Goal: Navigation & Orientation: Find specific page/section

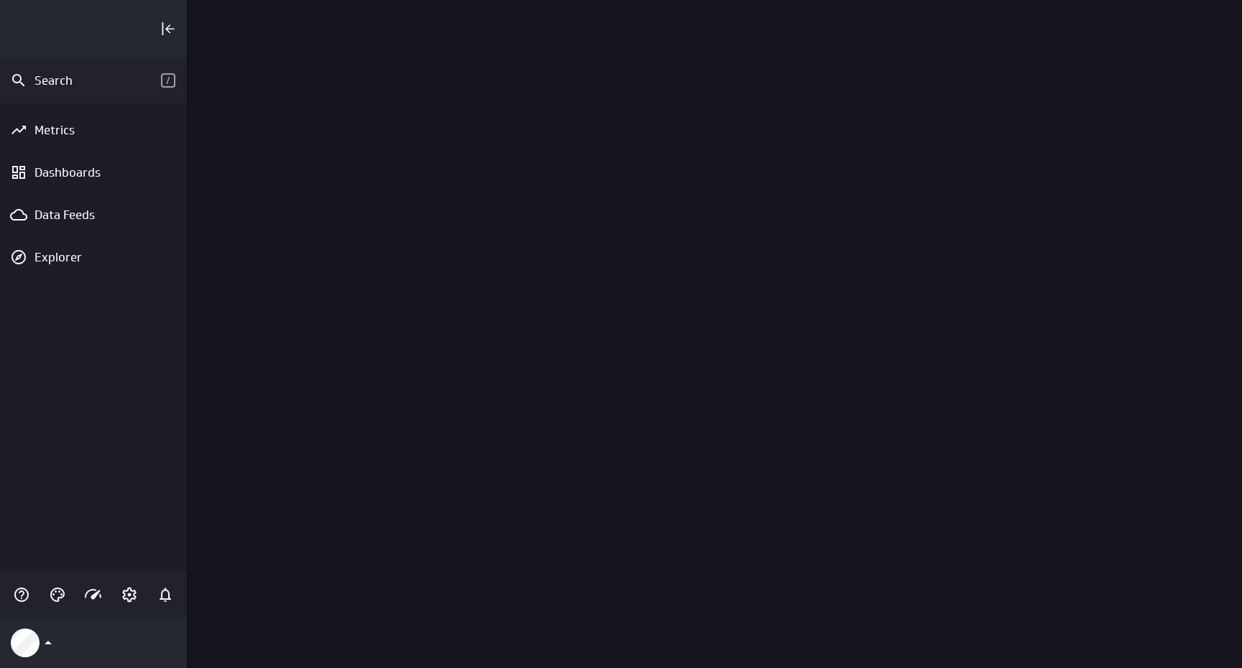
scroll to position [669, 1056]
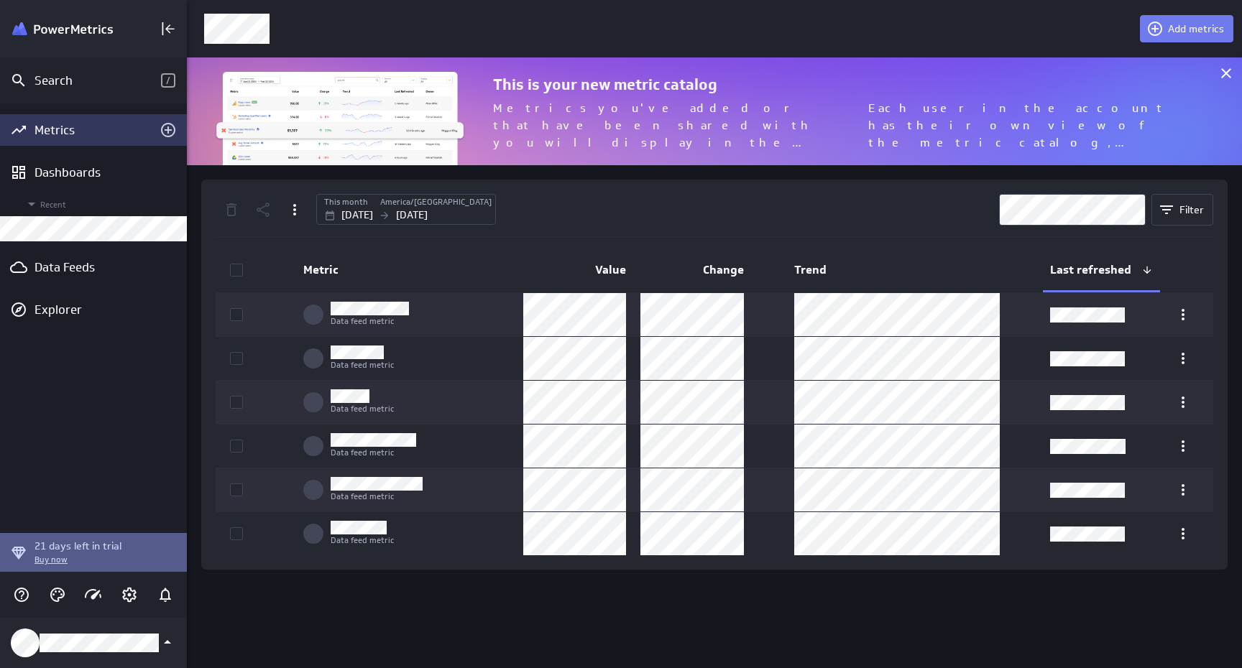
scroll to position [108, 1056]
click at [60, 172] on div "Dashboards" at bounding box center [93, 173] width 118 height 16
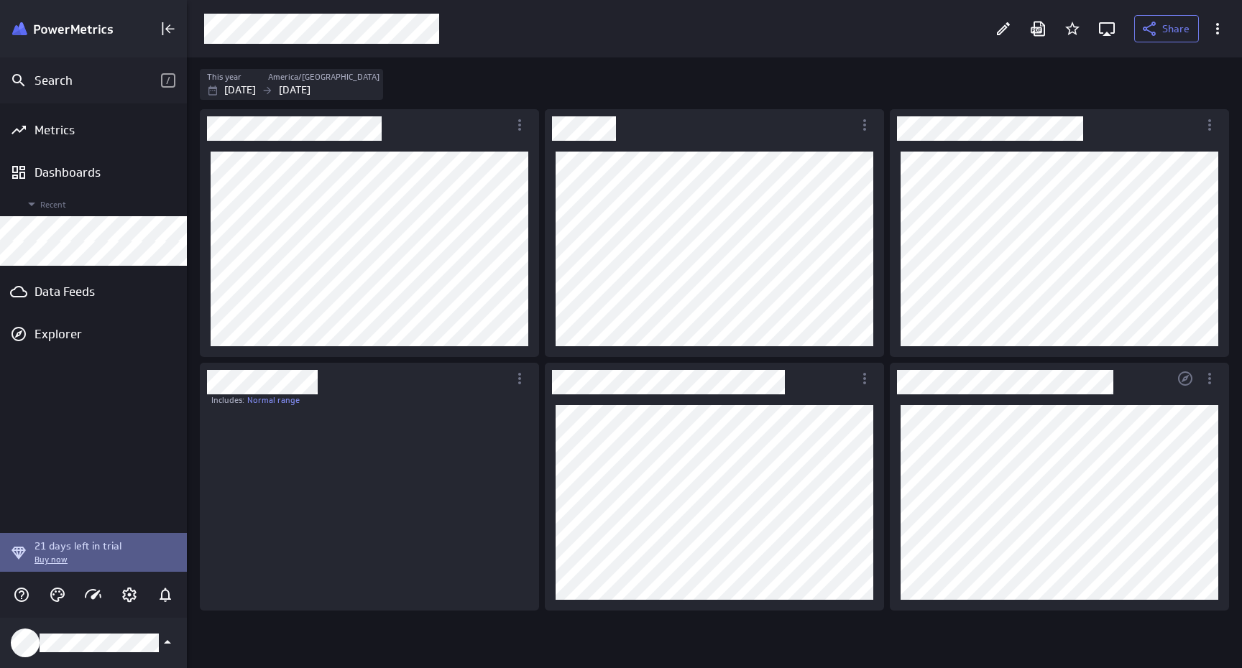
scroll to position [183, 318]
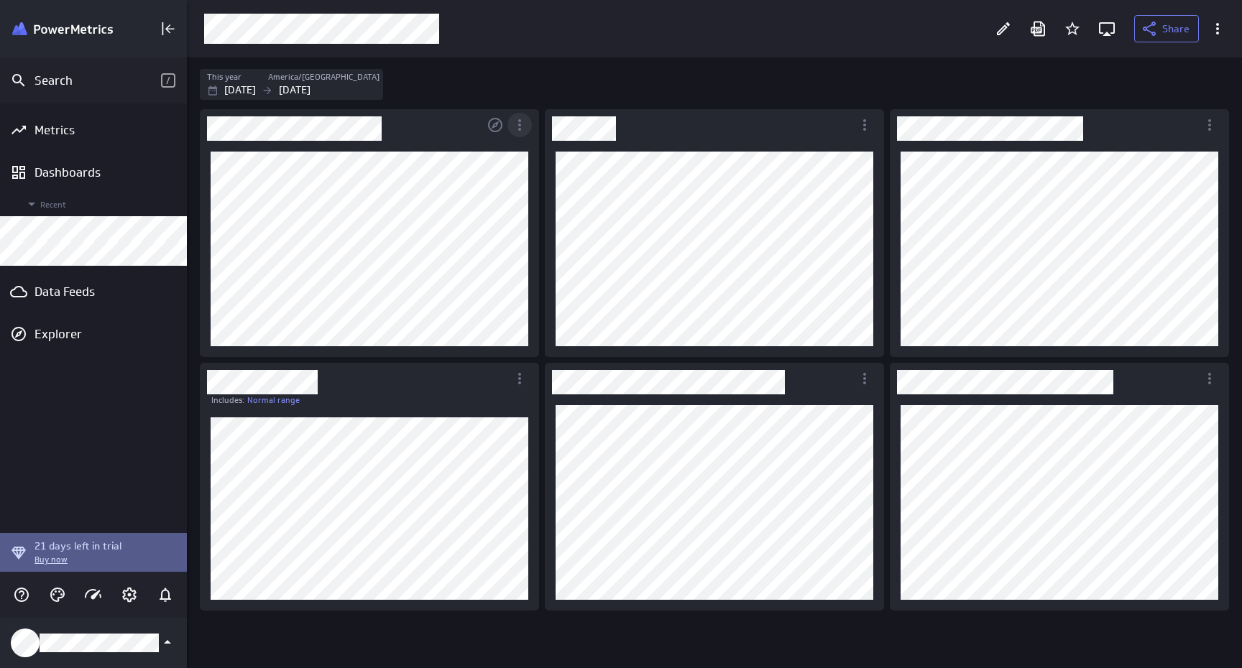
click at [520, 124] on icon "More actions" at bounding box center [519, 124] width 3 height 11
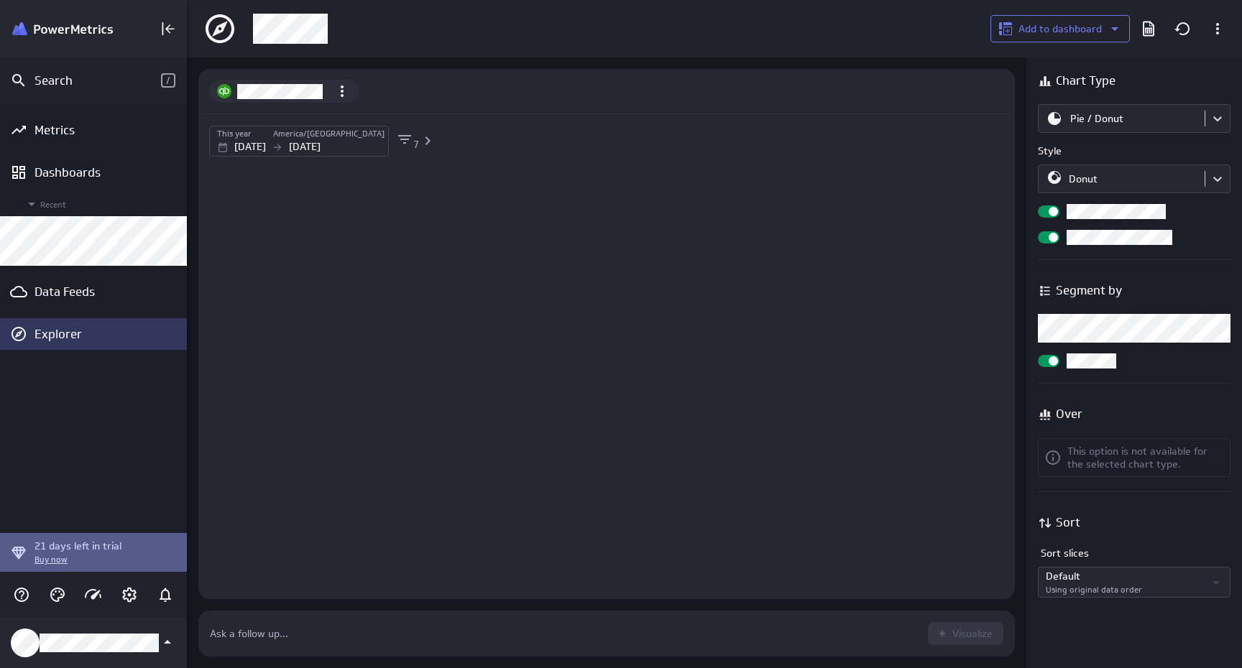
scroll to position [47, 817]
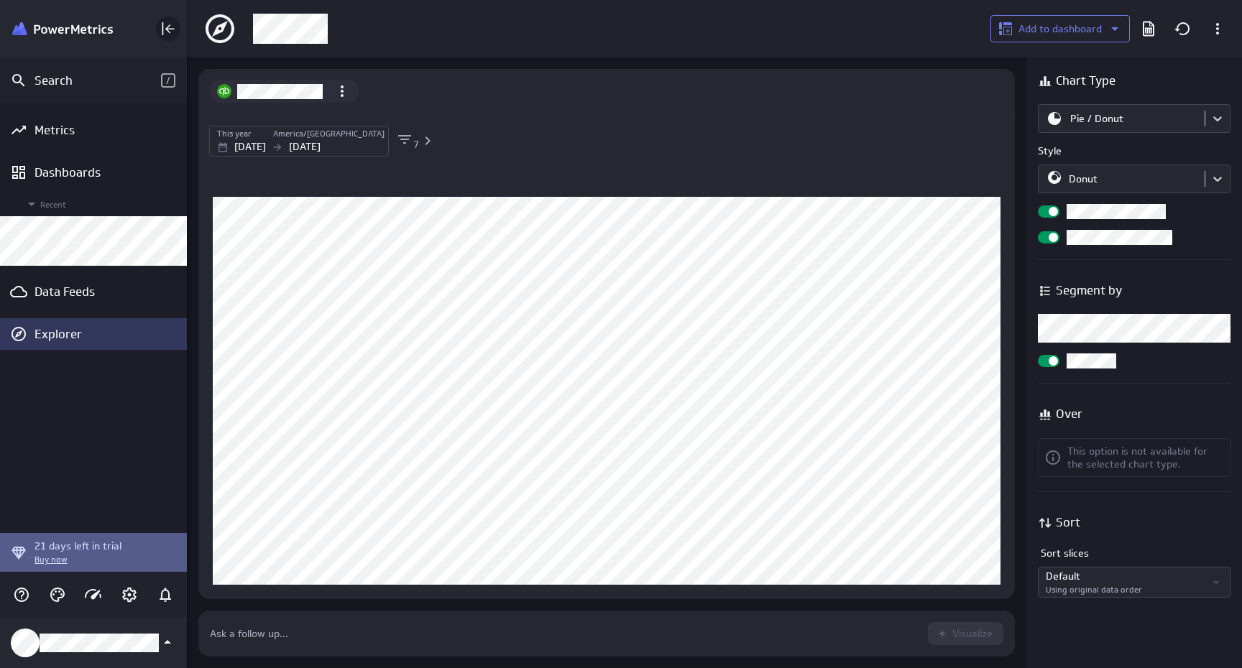
click at [171, 33] on icon "Collapse" at bounding box center [168, 28] width 17 height 17
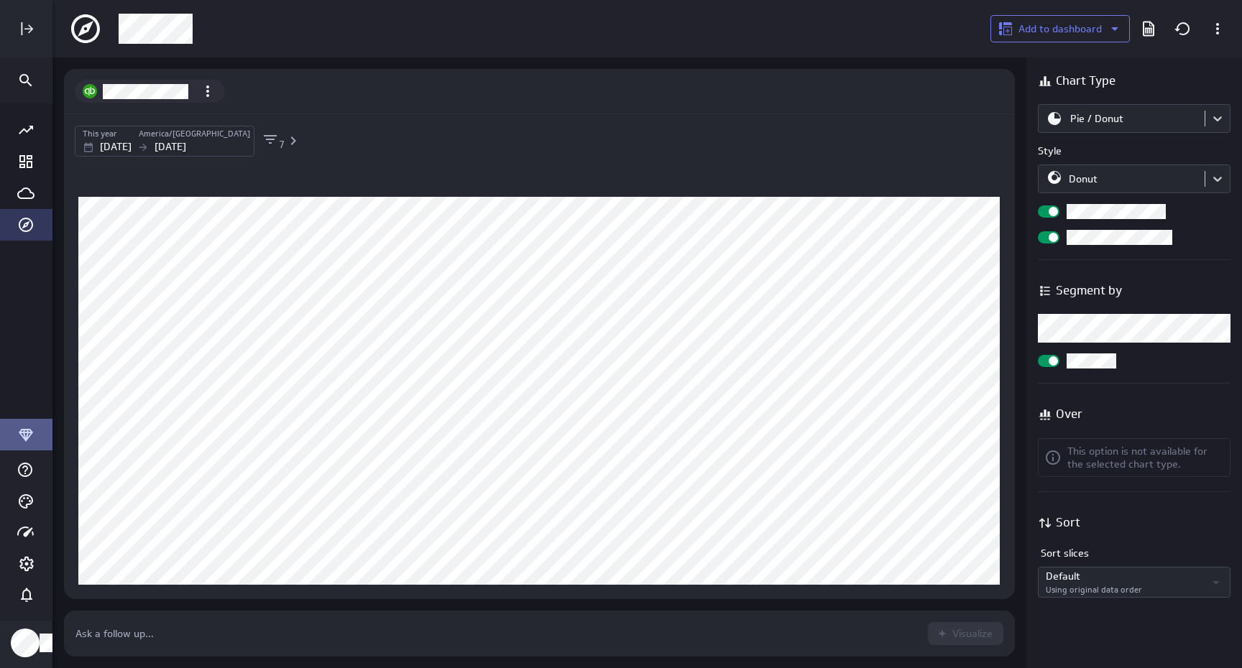
scroll to position [0, 0]
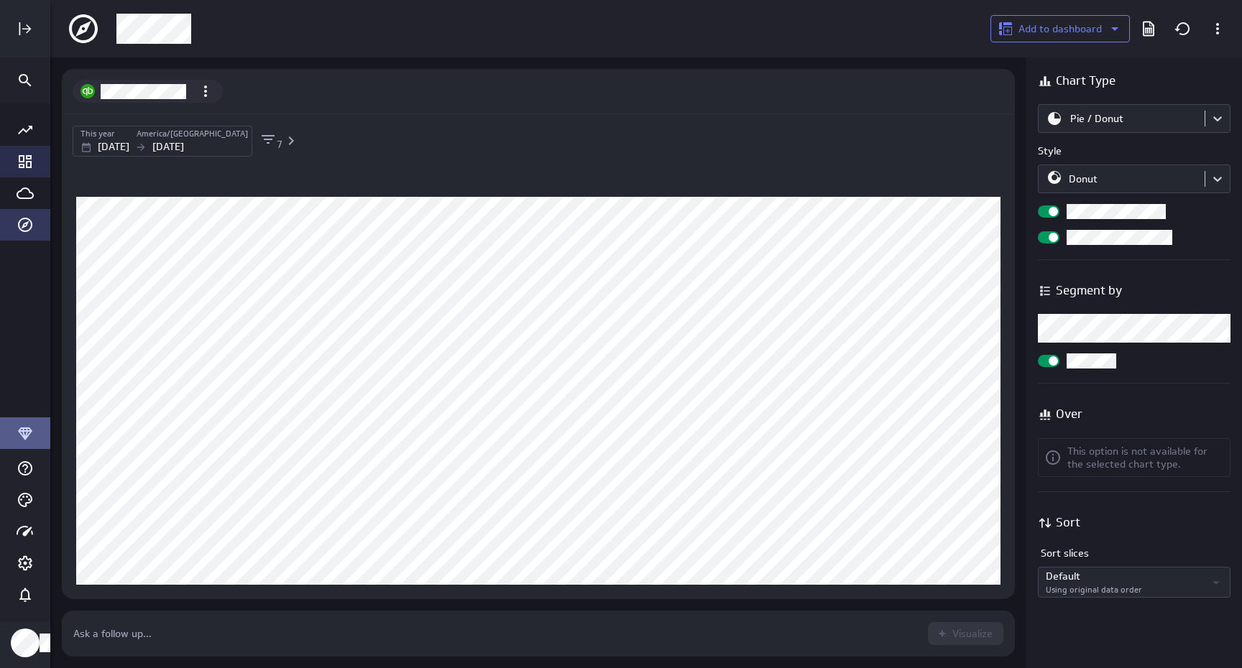
click at [30, 155] on icon "Go to Dashboard Library" at bounding box center [25, 161] width 13 height 13
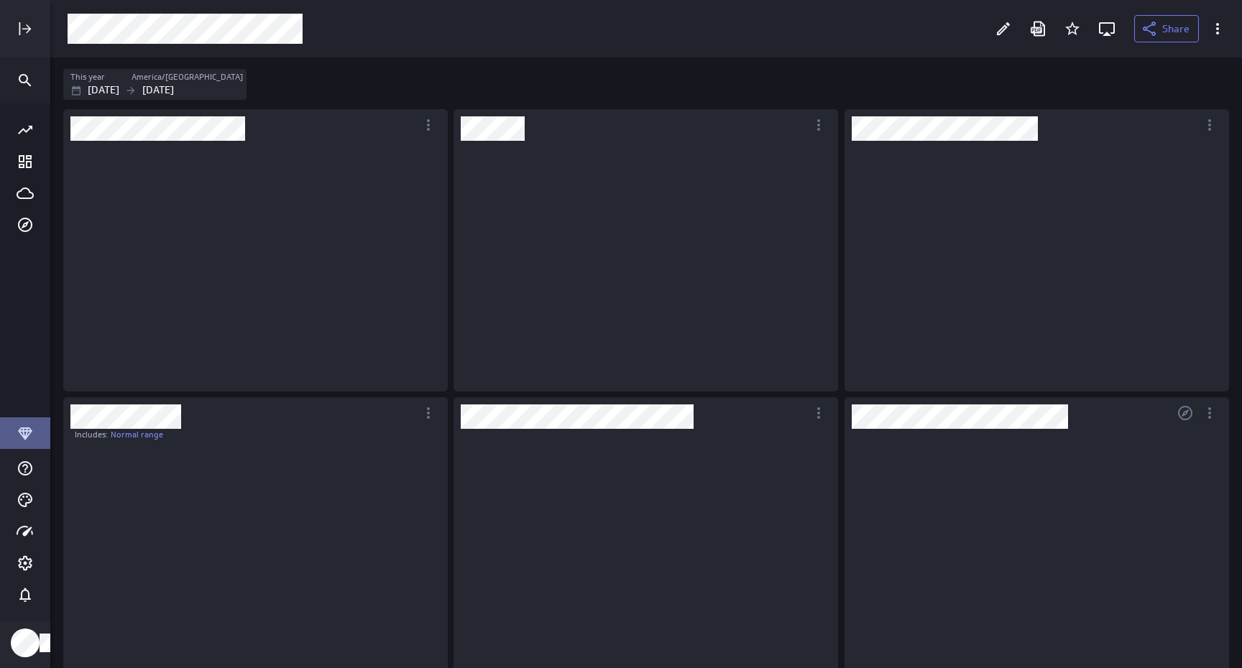
scroll to position [218, 364]
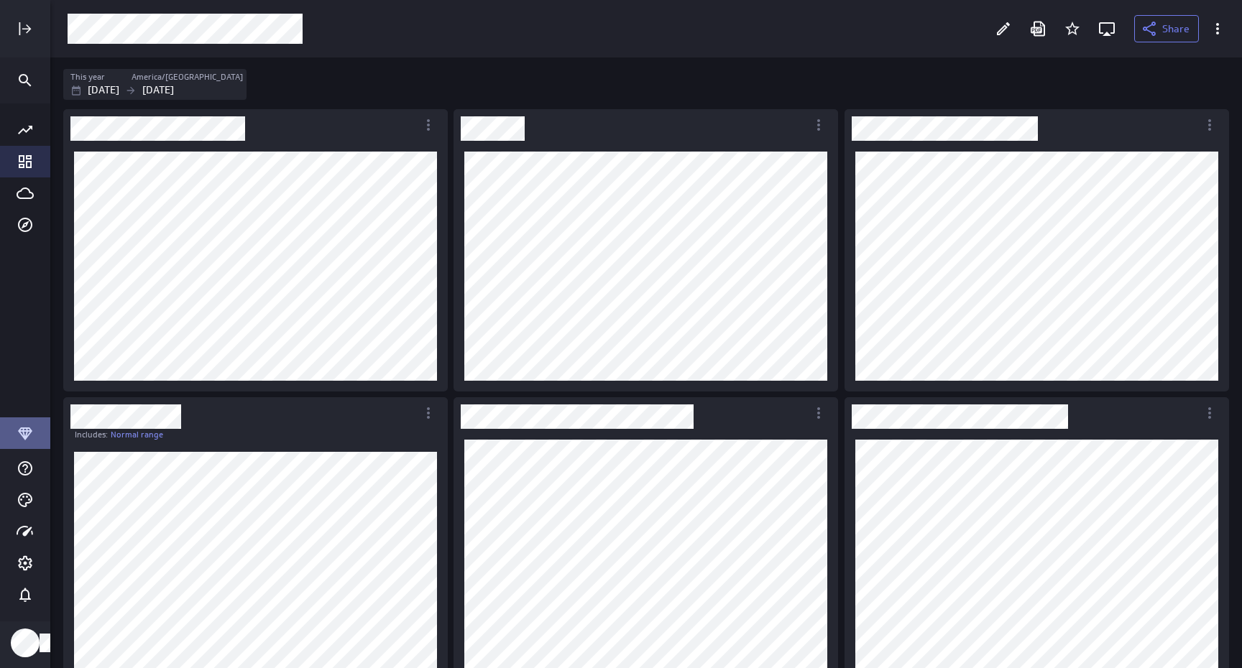
click at [27, 160] on icon "Go to Dashboard Library" at bounding box center [25, 161] width 17 height 17
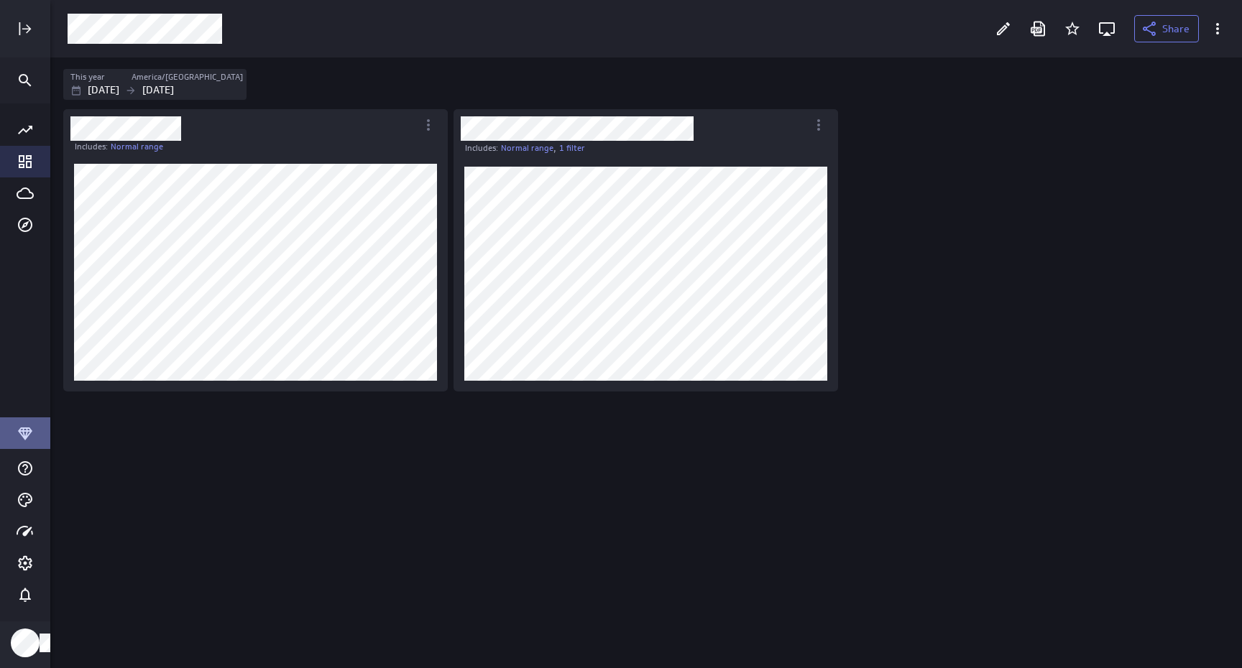
click at [29, 165] on icon "Go to Dashboard Library" at bounding box center [25, 161] width 17 height 17
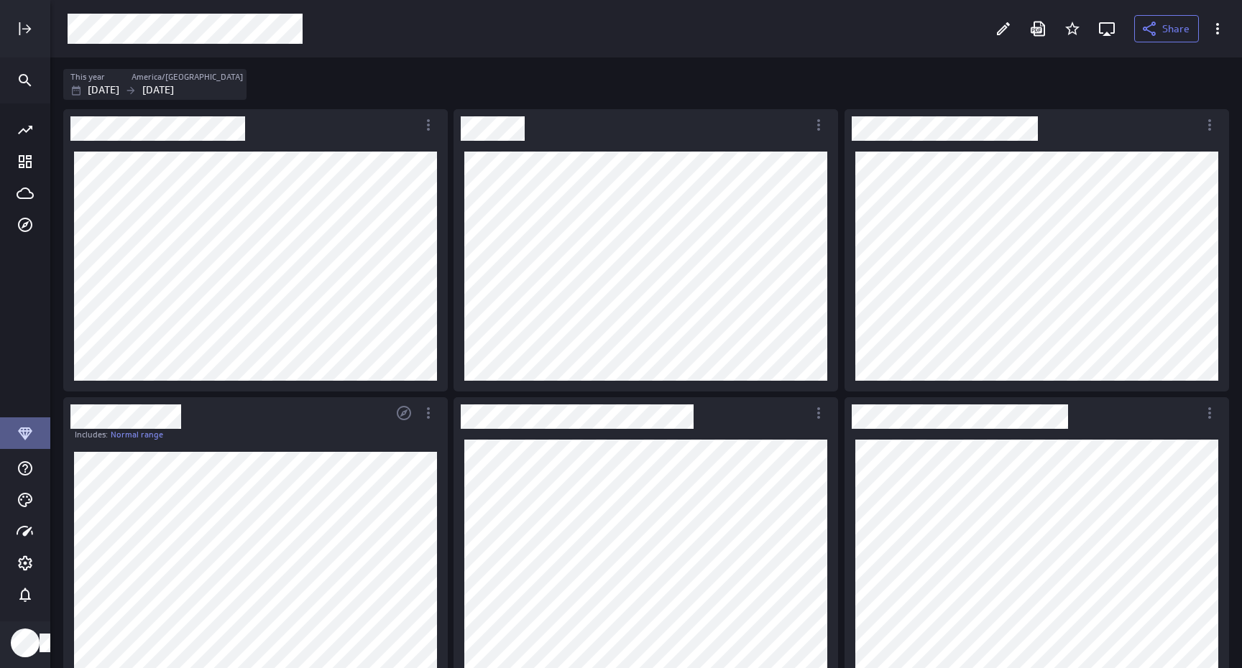
scroll to position [14, 0]
